Goal: Task Accomplishment & Management: Manage account settings

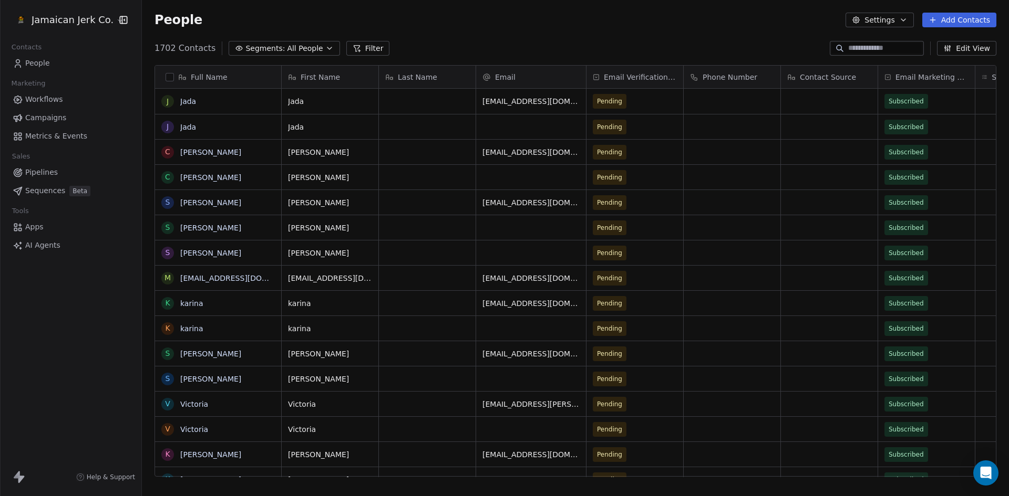
scroll to position [429, 859]
click at [907, 18] on icon "button" at bounding box center [903, 20] width 8 height 8
click at [110, 19] on html "Jamaican Jerk Co. Contacts People Marketing Workflows Campaigns Metrics & Event…" at bounding box center [504, 248] width 1009 height 496
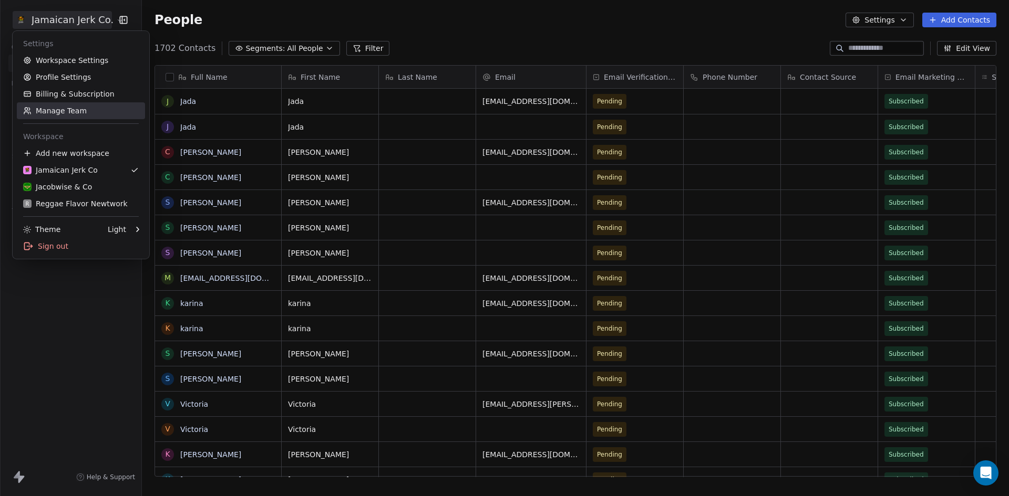
click at [88, 108] on link "Manage Team" at bounding box center [81, 110] width 128 height 17
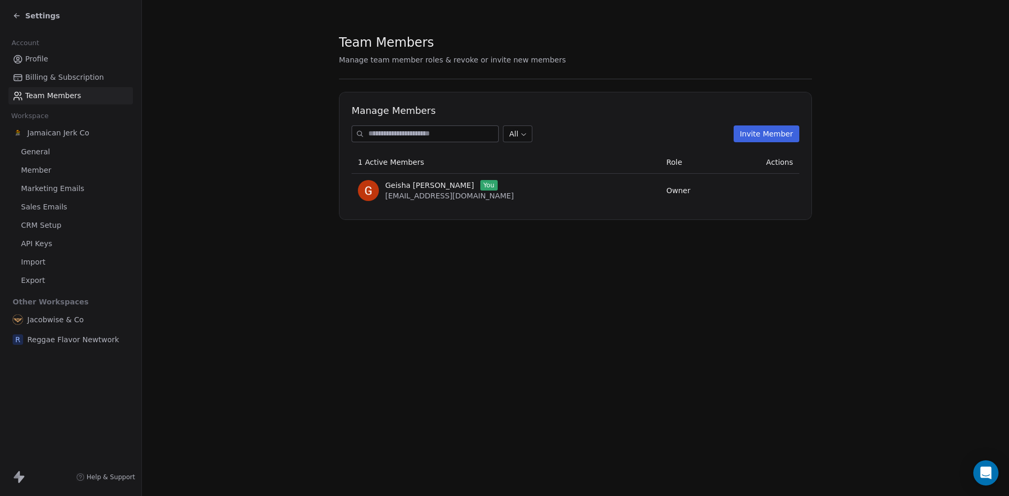
click at [780, 132] on button "Invite Member" at bounding box center [766, 134] width 66 height 17
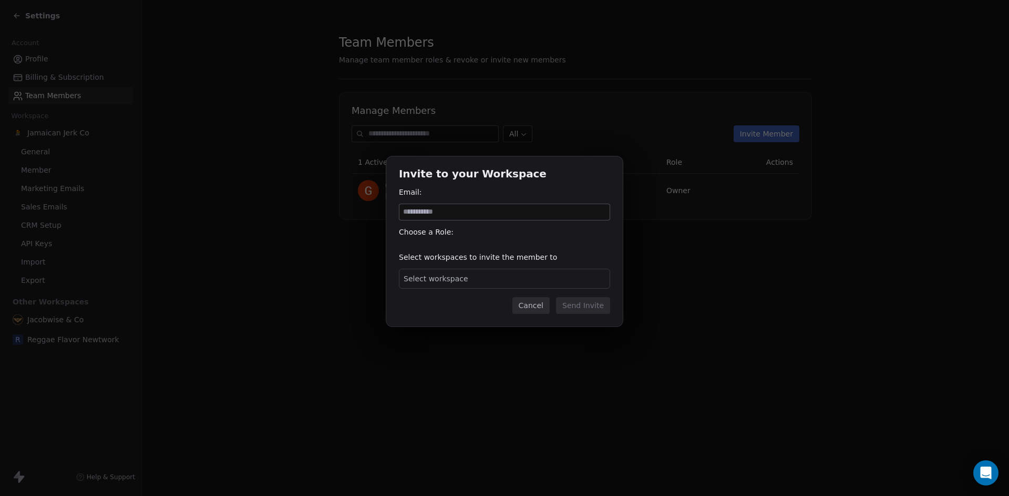
click at [421, 279] on span "Select workspace" at bounding box center [435, 279] width 65 height 11
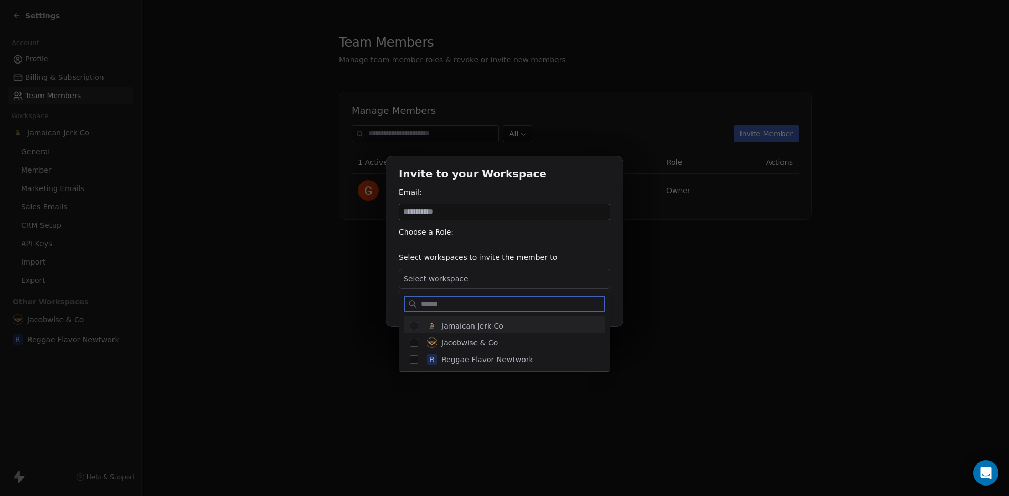
click at [430, 327] on img "Suggestions" at bounding box center [432, 326] width 11 height 11
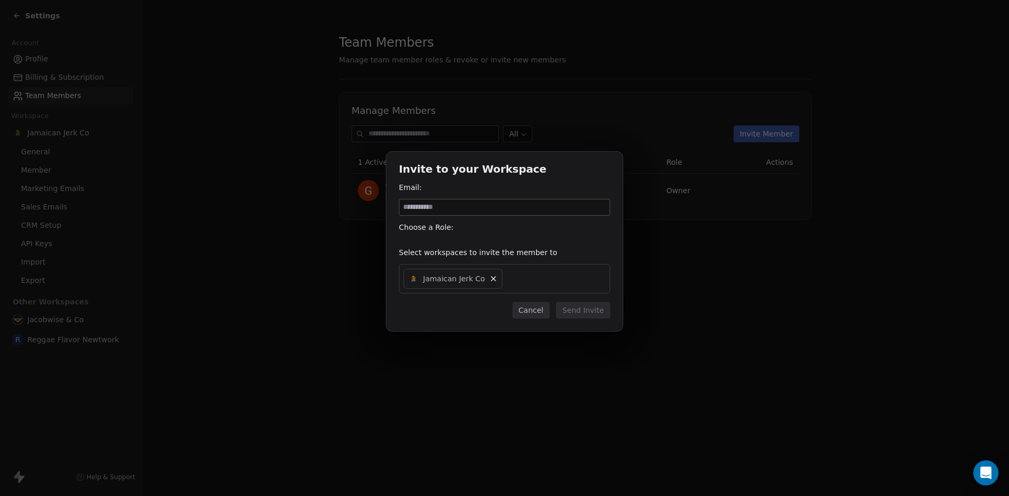
click at [572, 234] on div "Invite to your Workspace Email: Choose a Role: Select workspaces to invite the …" at bounding box center [504, 248] width 1009 height 226
click at [427, 210] on input at bounding box center [504, 208] width 210 height 16
click at [440, 227] on div "Choose a Role:" at bounding box center [504, 227] width 211 height 11
click at [437, 205] on input at bounding box center [504, 208] width 210 height 16
drag, startPoint x: 517, startPoint y: 209, endPoint x: 402, endPoint y: 195, distance: 115.9
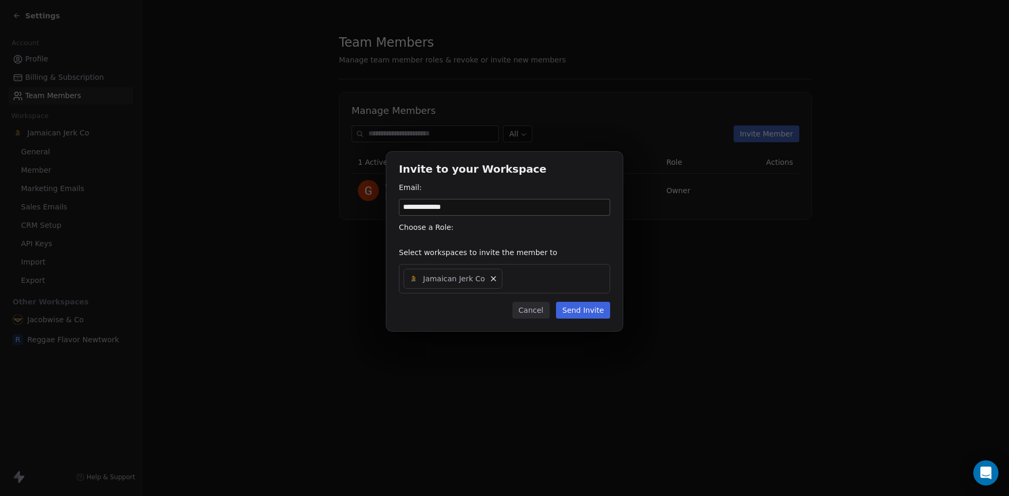
click at [402, 195] on div "**********" at bounding box center [504, 199] width 211 height 34
paste input "**********"
type input "*"
click at [449, 209] on input at bounding box center [504, 208] width 210 height 16
type input "**********"
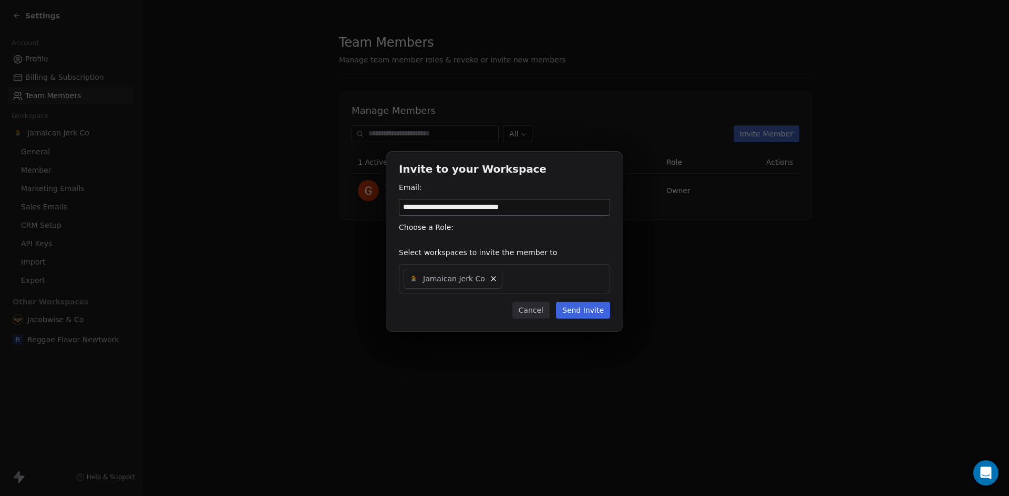
click at [583, 314] on button "Send Invite" at bounding box center [583, 310] width 54 height 17
